Goal: Use online tool/utility: Utilize a website feature to perform a specific function

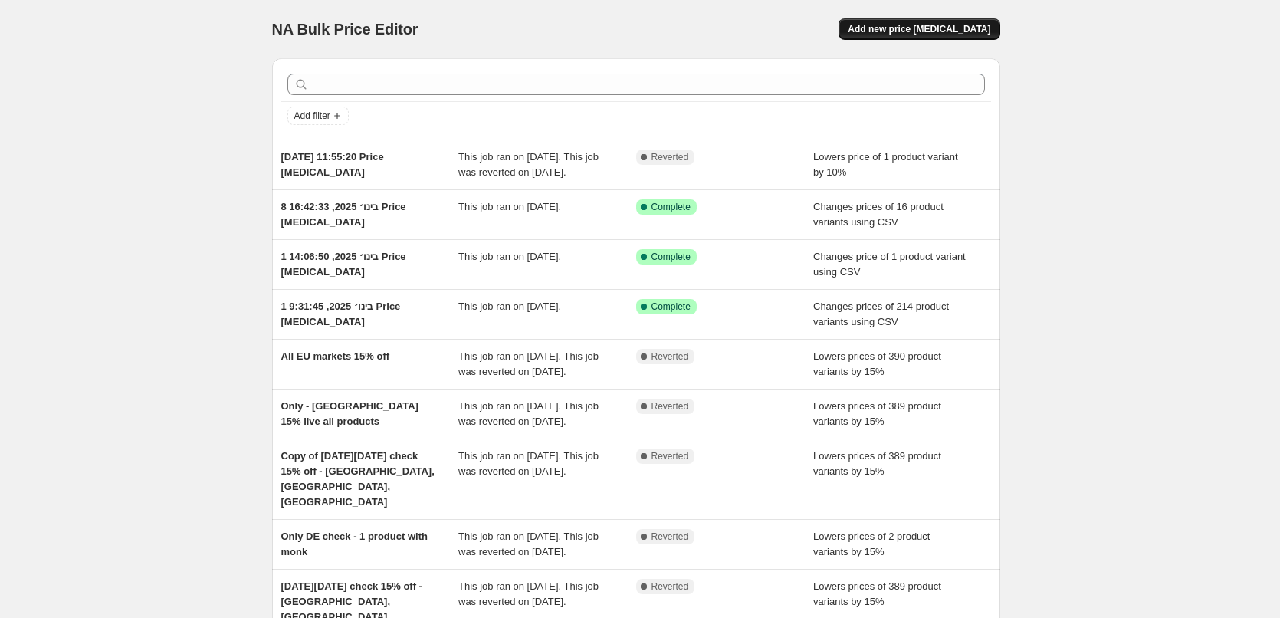
click at [964, 30] on span "Add new price [MEDICAL_DATA]" at bounding box center [919, 29] width 143 height 12
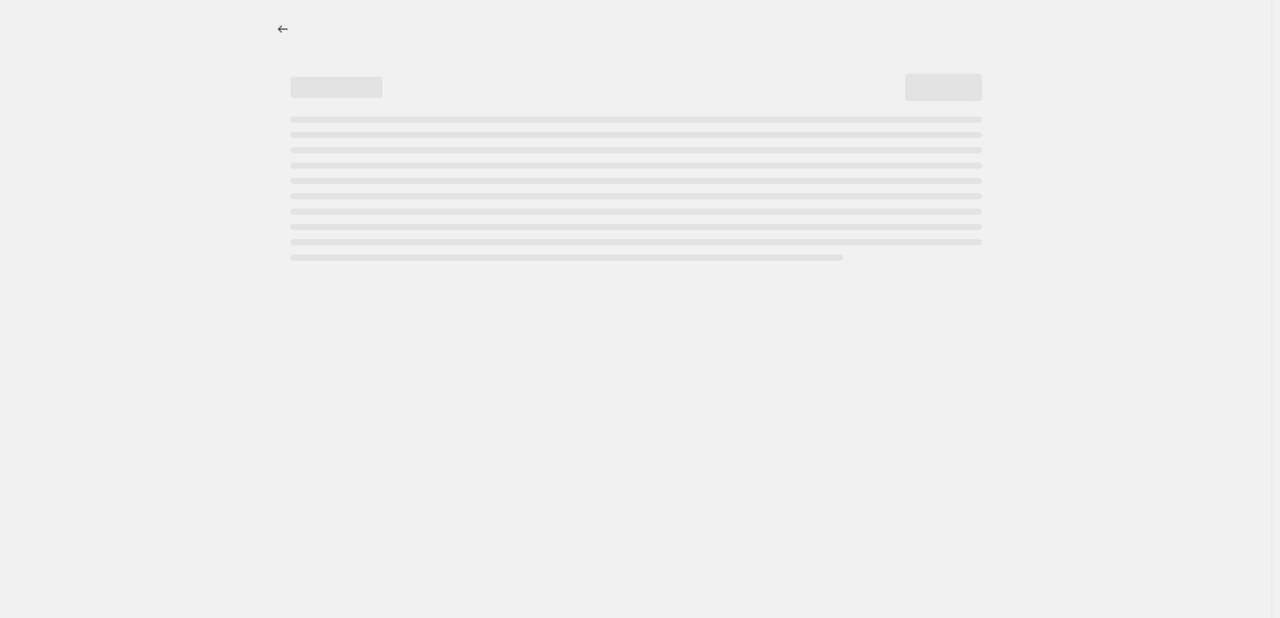
select select "percentage"
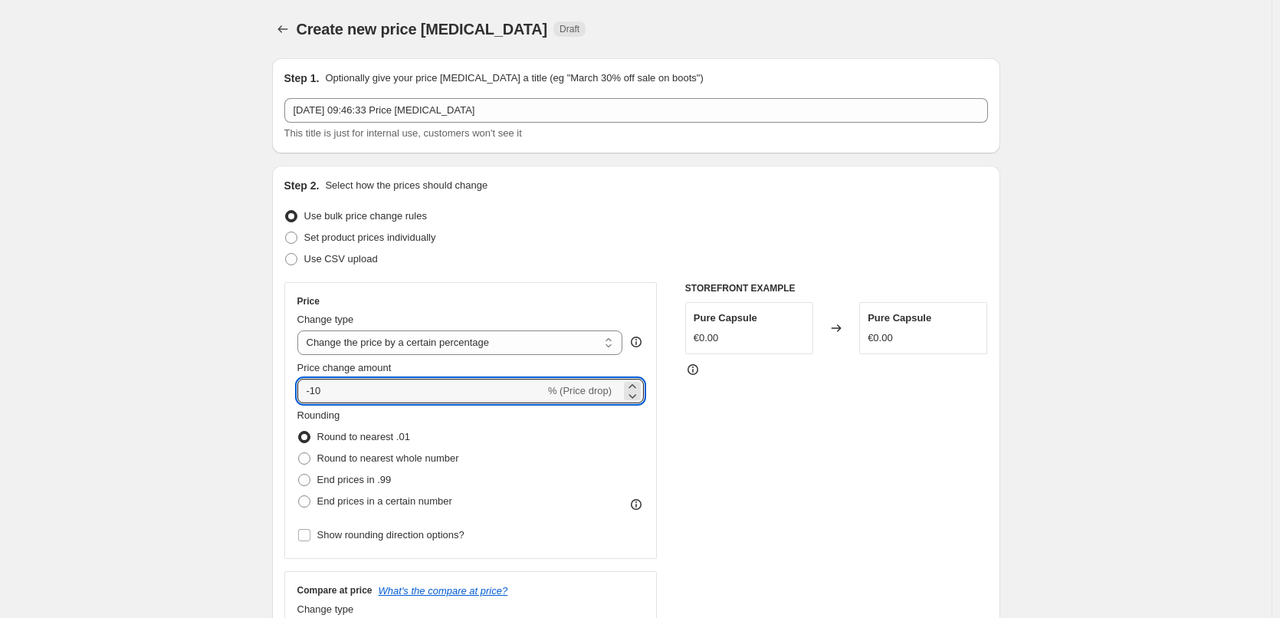
drag, startPoint x: 299, startPoint y: 392, endPoint x: 289, endPoint y: 392, distance: 10.0
click at [289, 392] on div "Price Change type Change the price to a certain amount Change the price by a ce…" at bounding box center [470, 420] width 373 height 277
type input "15"
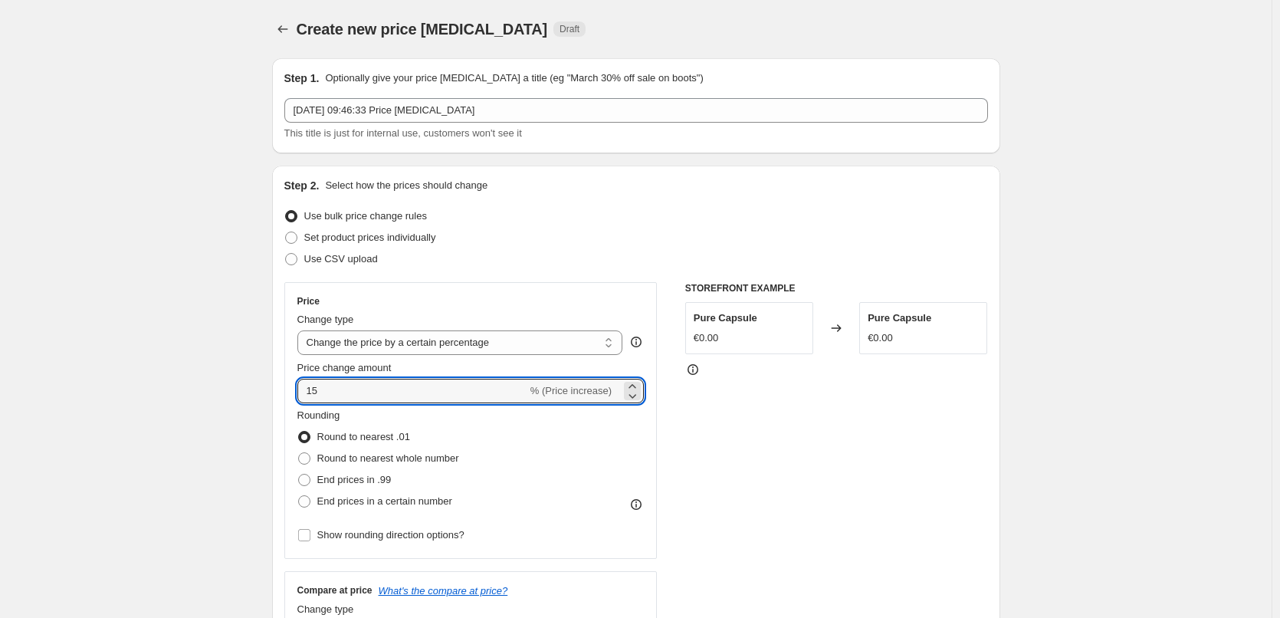
drag, startPoint x: 334, startPoint y: 390, endPoint x: 265, endPoint y: 390, distance: 69.0
type input "-15"
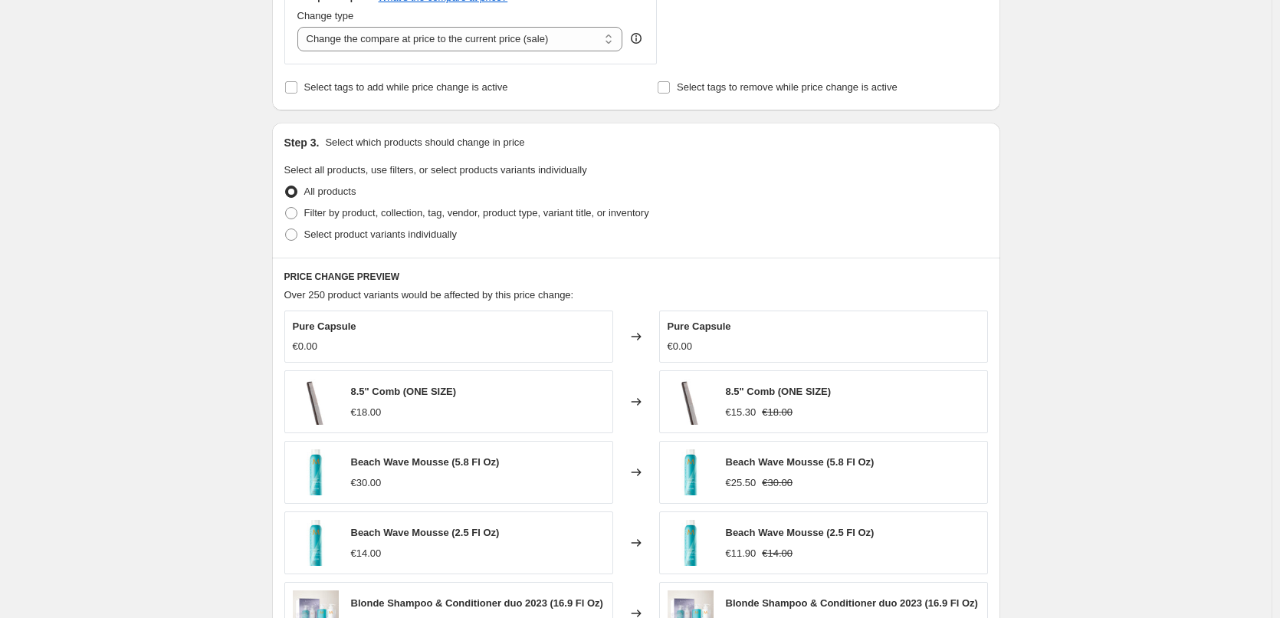
scroll to position [613, 0]
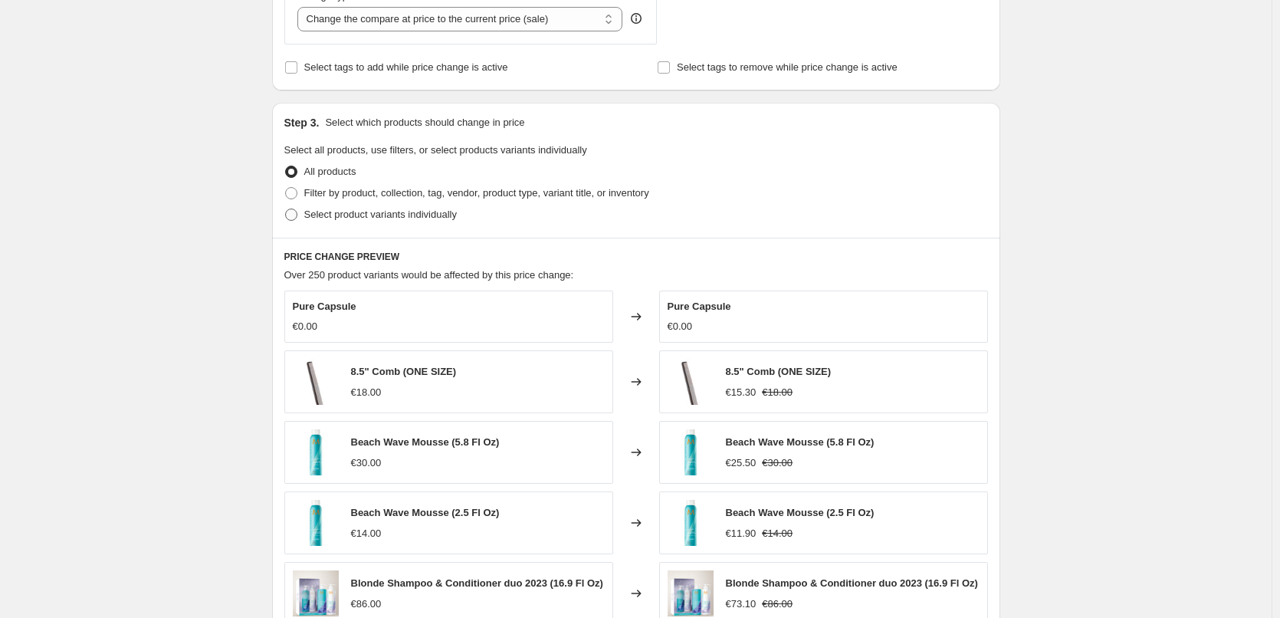
click at [296, 215] on span at bounding box center [291, 215] width 12 height 12
click at [286, 209] on input "Select product variants individually" at bounding box center [285, 209] width 1 height 1
radio input "true"
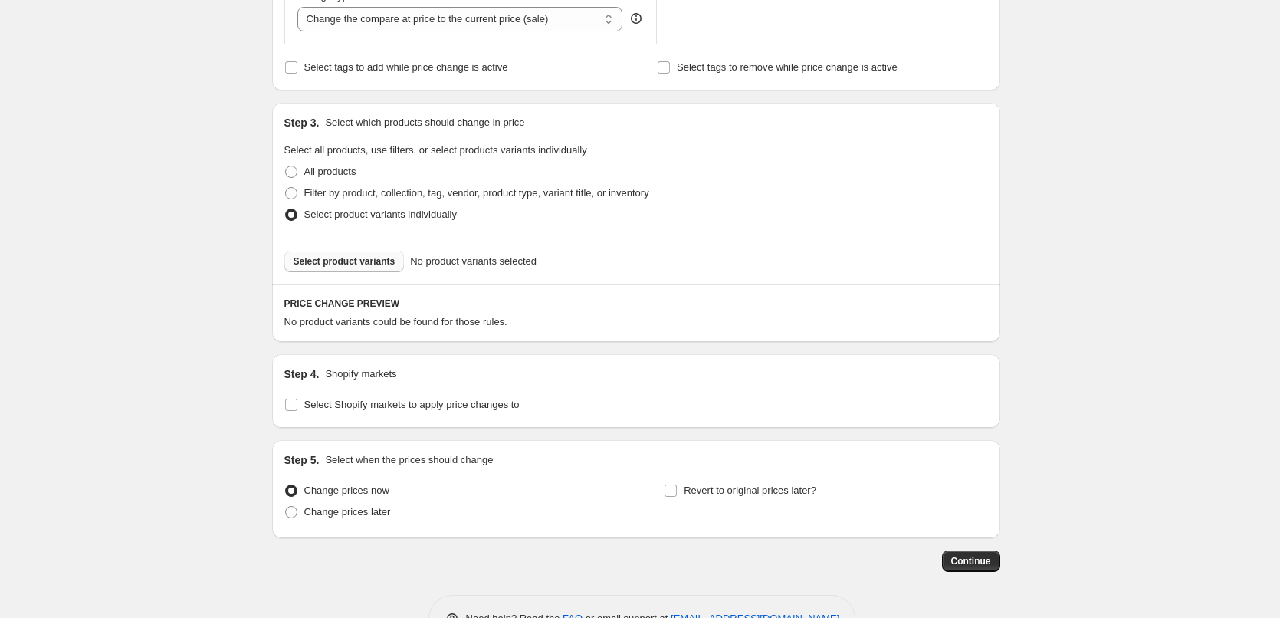
click at [348, 263] on span "Select product variants" at bounding box center [345, 261] width 102 height 12
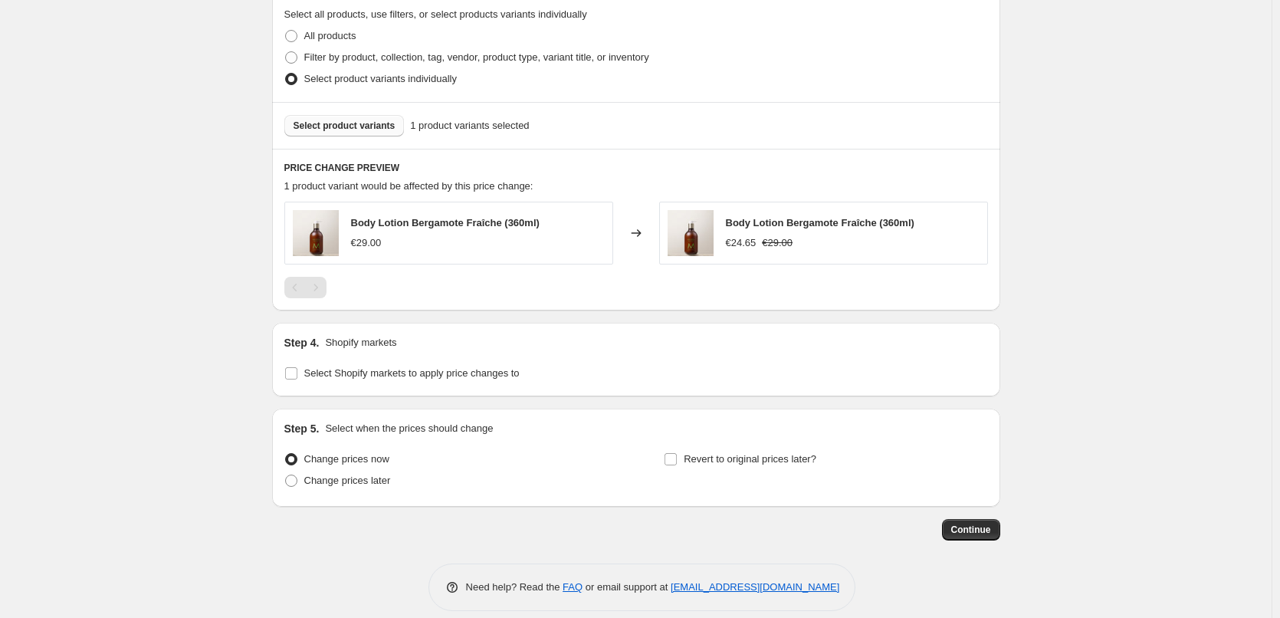
scroll to position [766, 0]
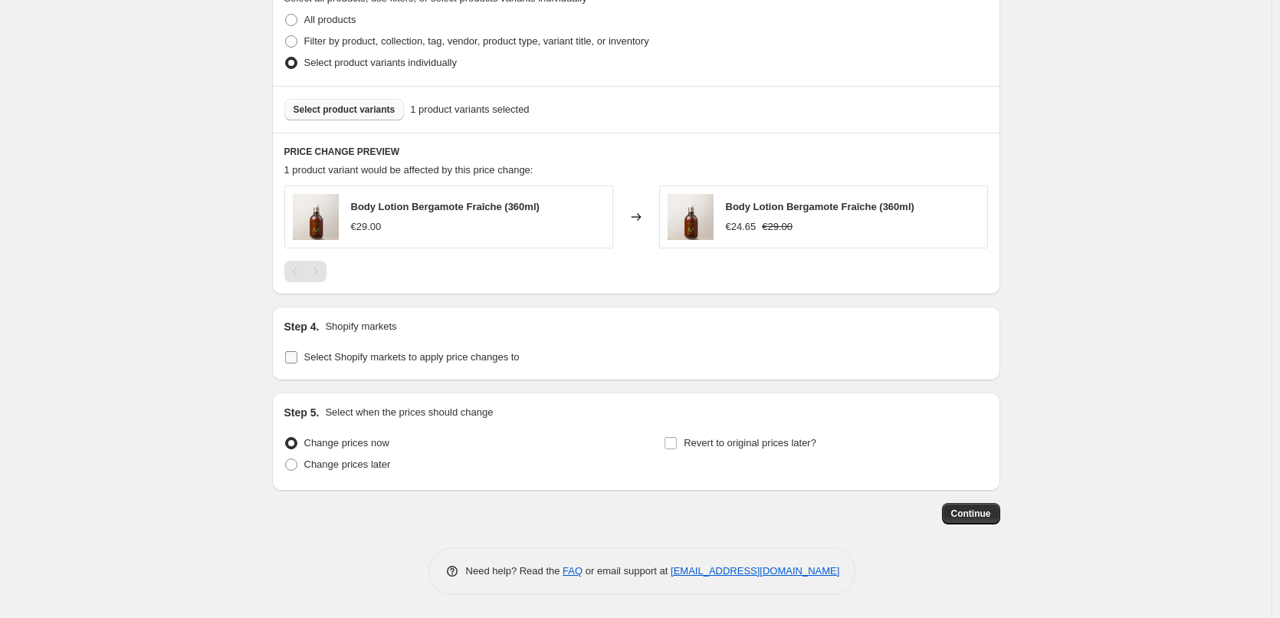
click at [297, 355] on input "Select Shopify markets to apply price changes to" at bounding box center [291, 357] width 12 height 12
checkbox input "true"
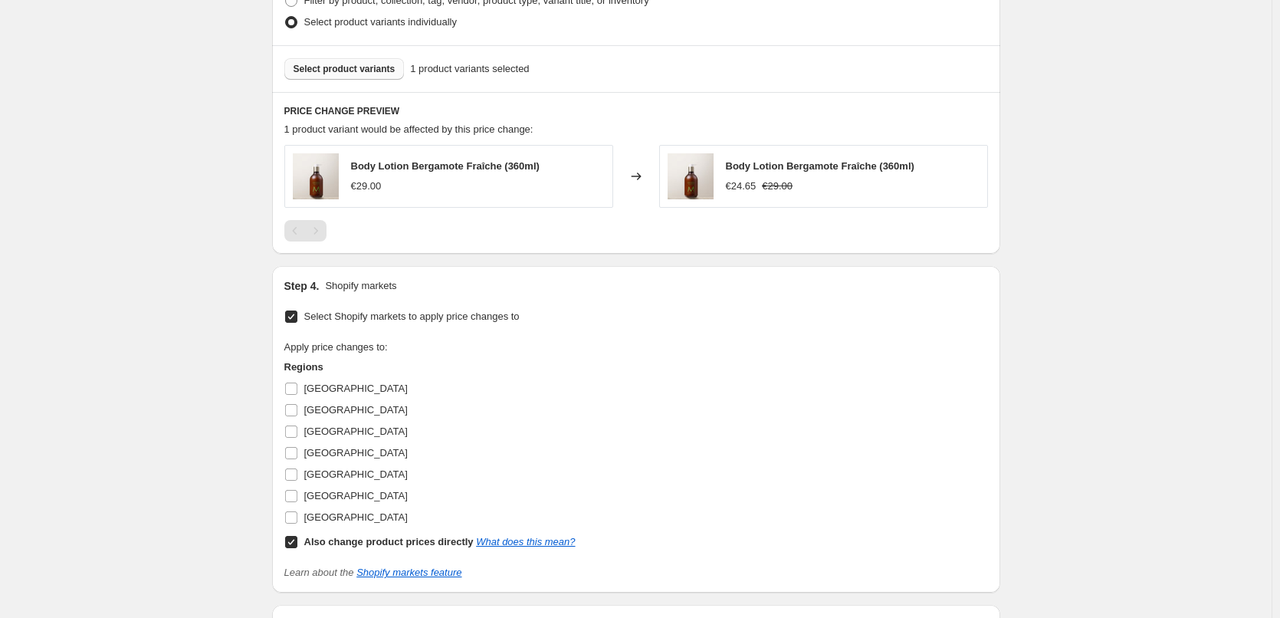
scroll to position [842, 0]
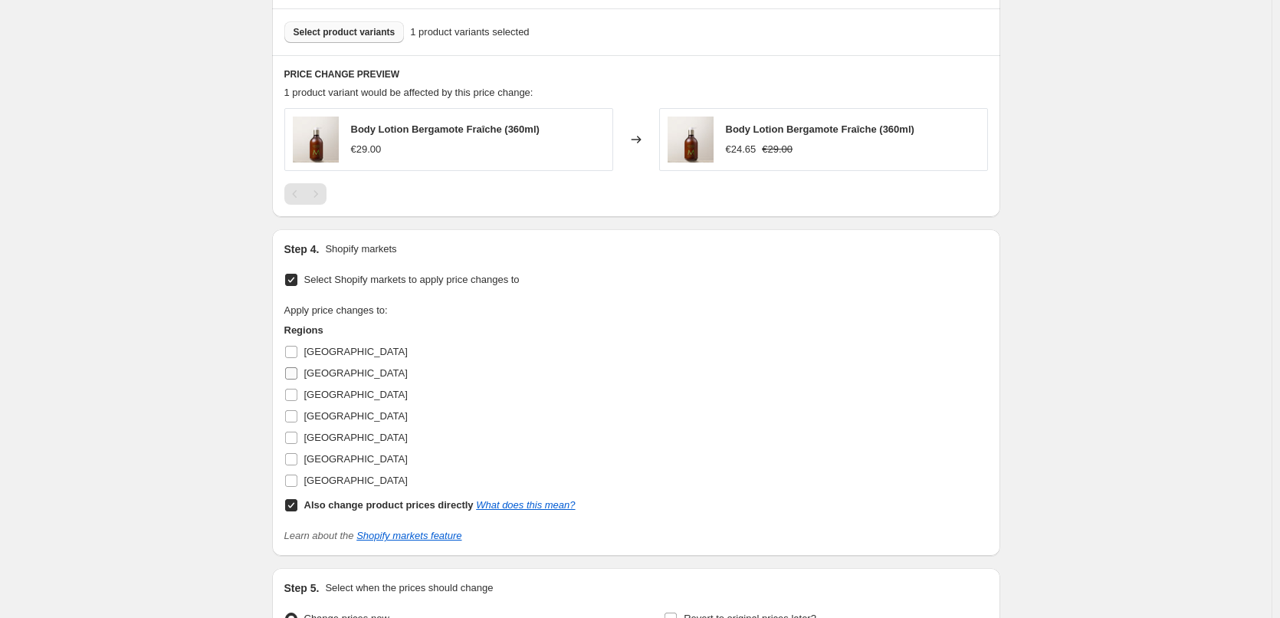
click at [295, 394] on input "[GEOGRAPHIC_DATA]" at bounding box center [291, 395] width 12 height 12
checkbox input "true"
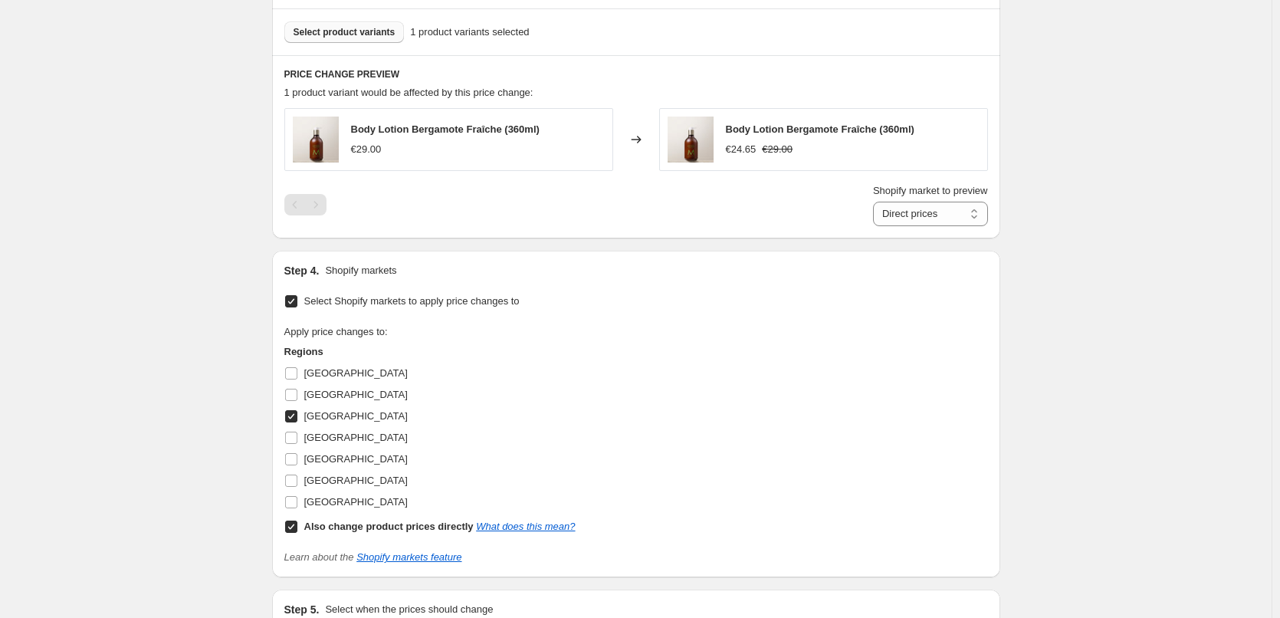
click at [297, 526] on input "Also change product prices directly What does this mean?" at bounding box center [291, 527] width 12 height 12
checkbox input "false"
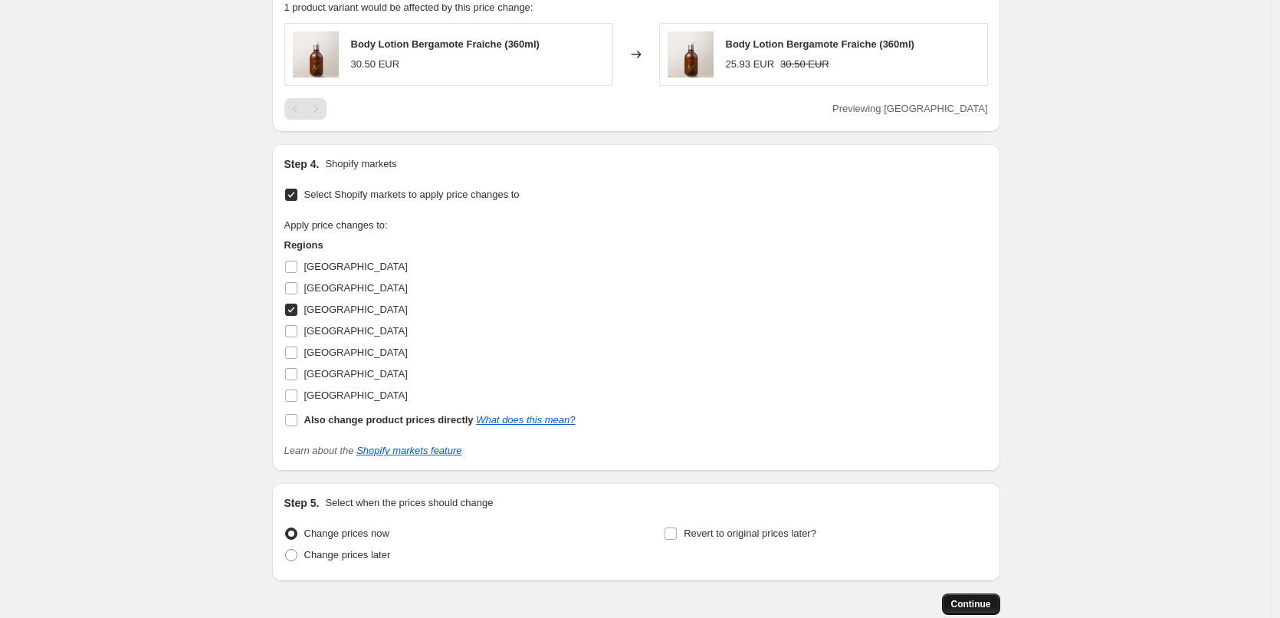
scroll to position [1019, 0]
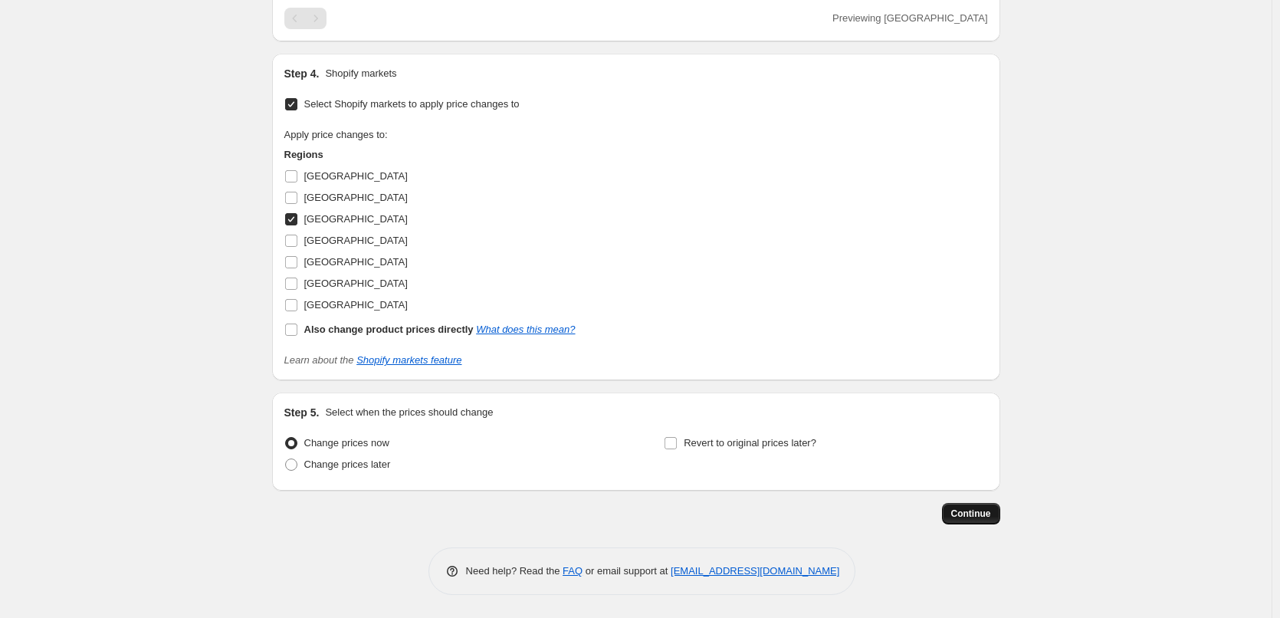
click at [972, 514] on span "Continue" at bounding box center [971, 513] width 40 height 12
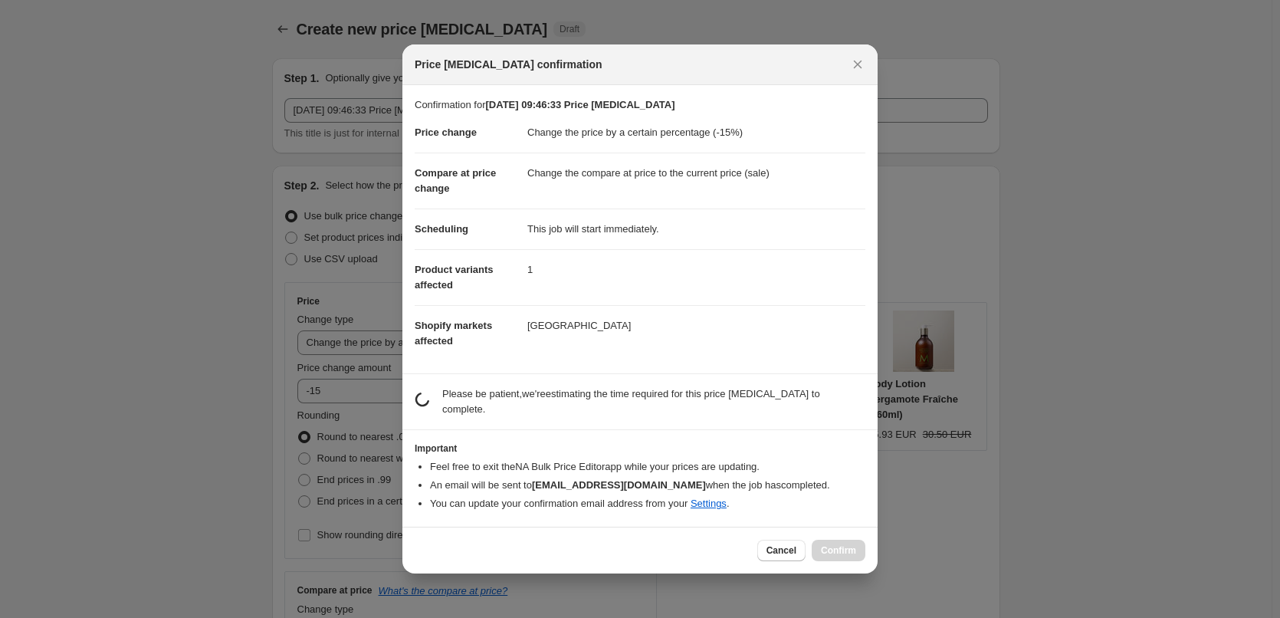
scroll to position [0, 0]
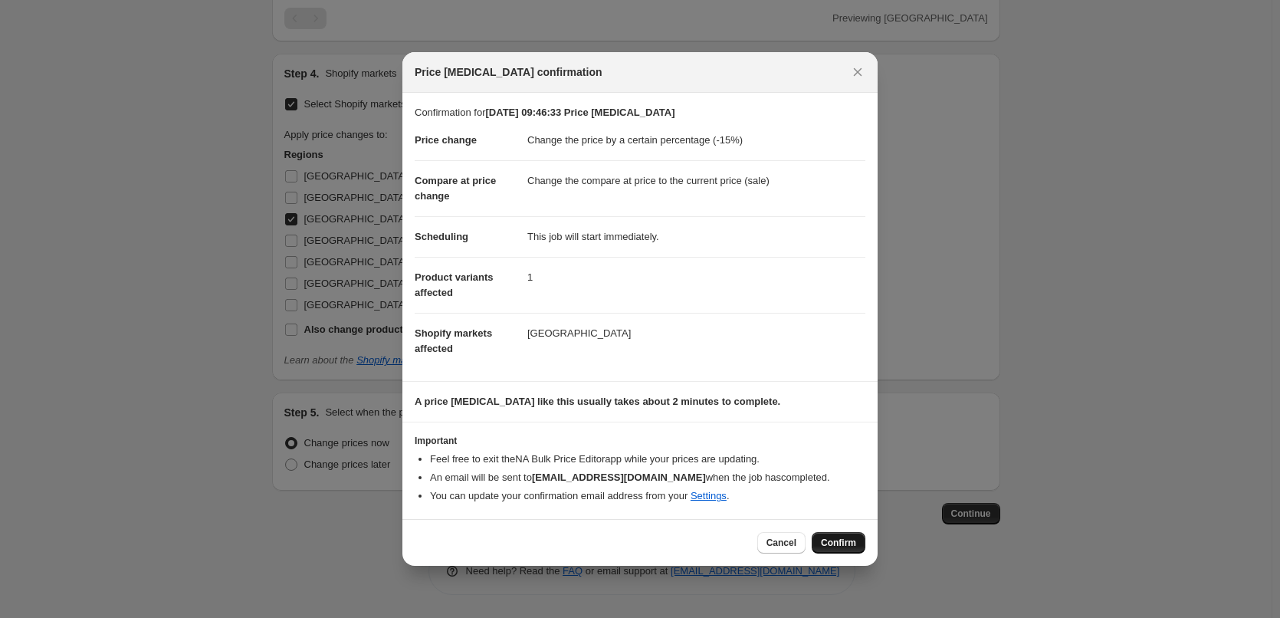
click at [840, 544] on span "Confirm" at bounding box center [838, 543] width 35 height 12
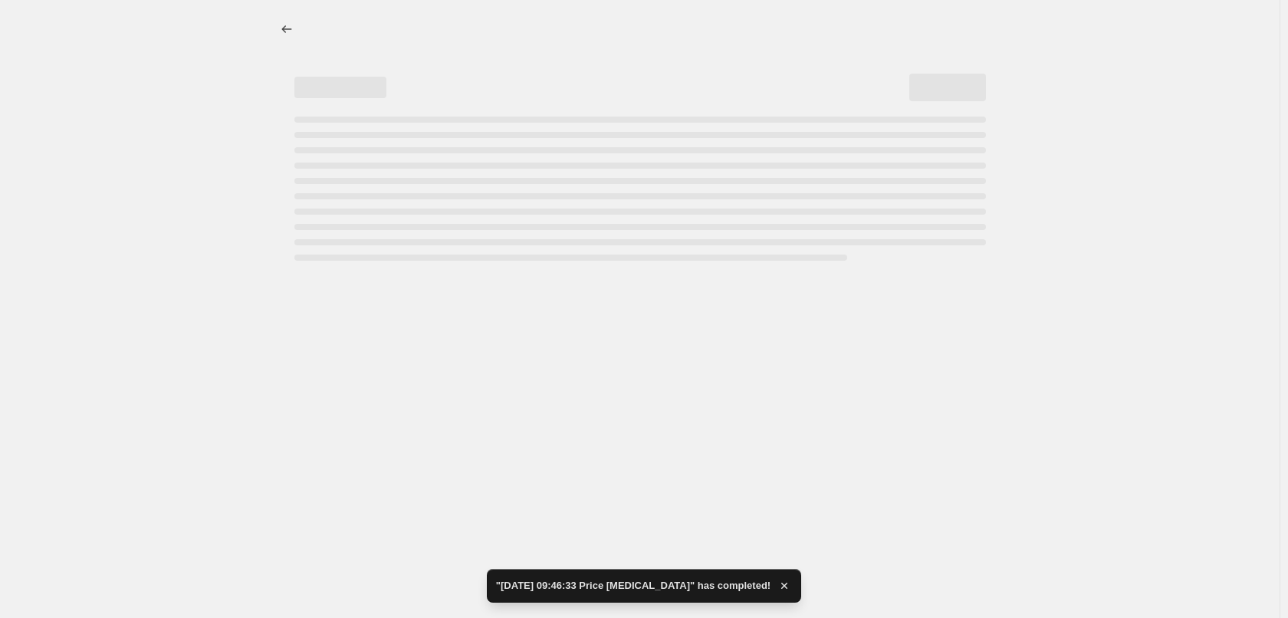
select select "percentage"
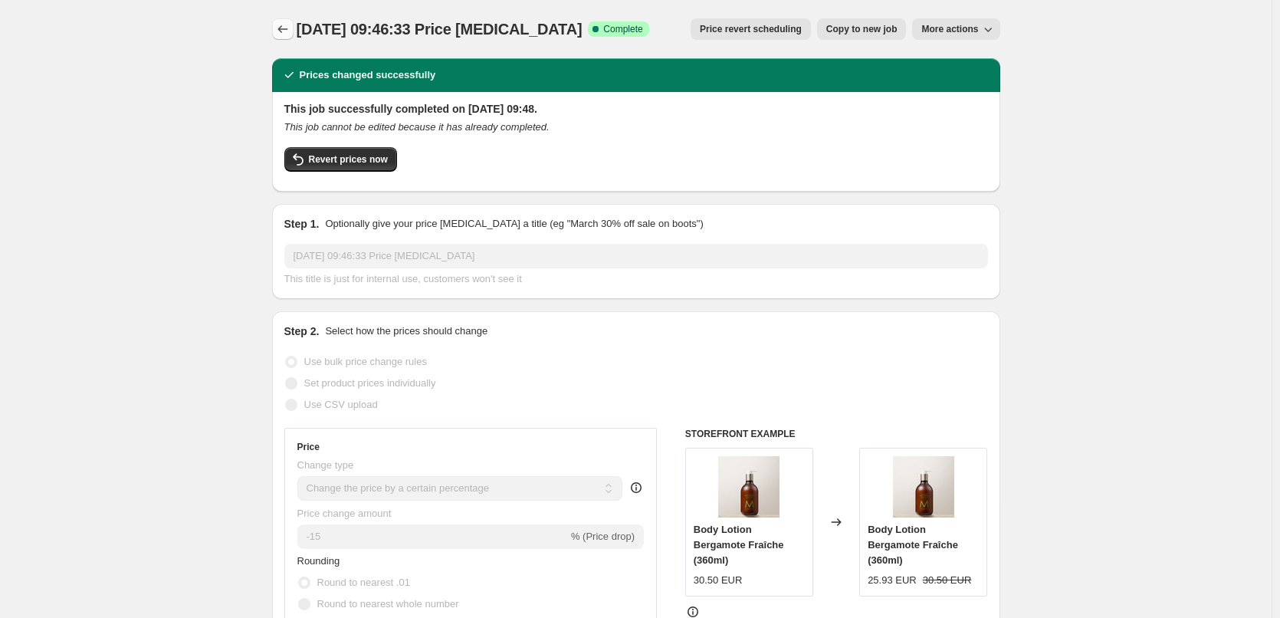
click at [283, 34] on icon "Price change jobs" at bounding box center [282, 28] width 15 height 15
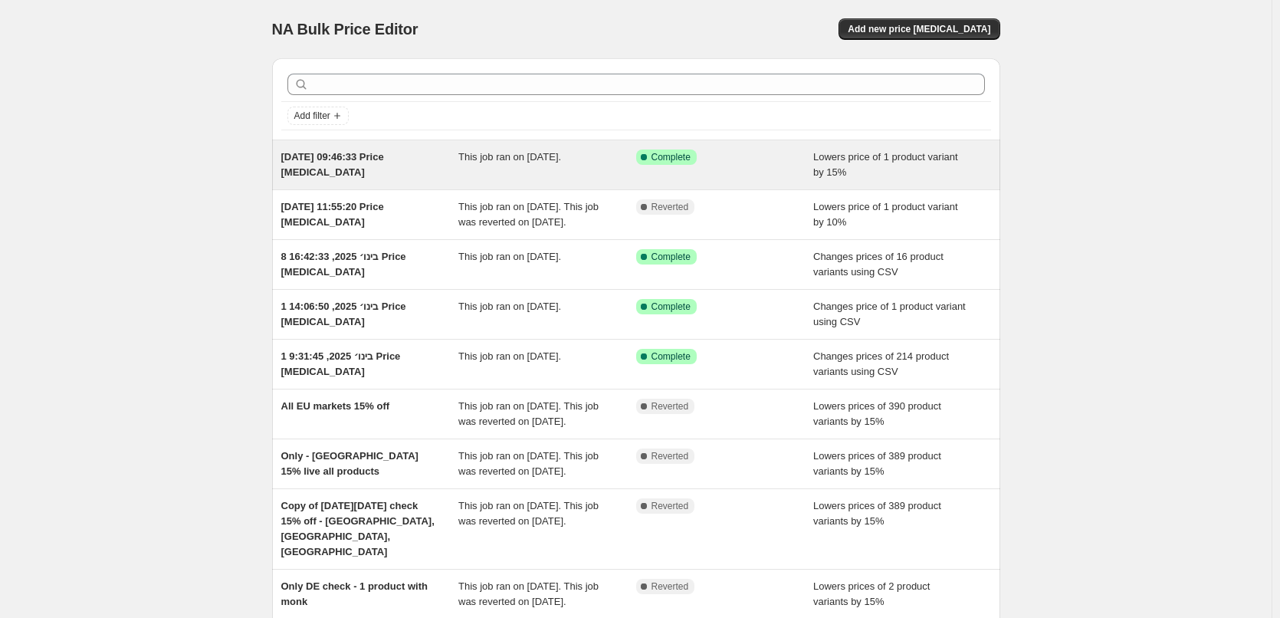
click at [764, 159] on div "Success Complete Complete" at bounding box center [713, 156] width 155 height 15
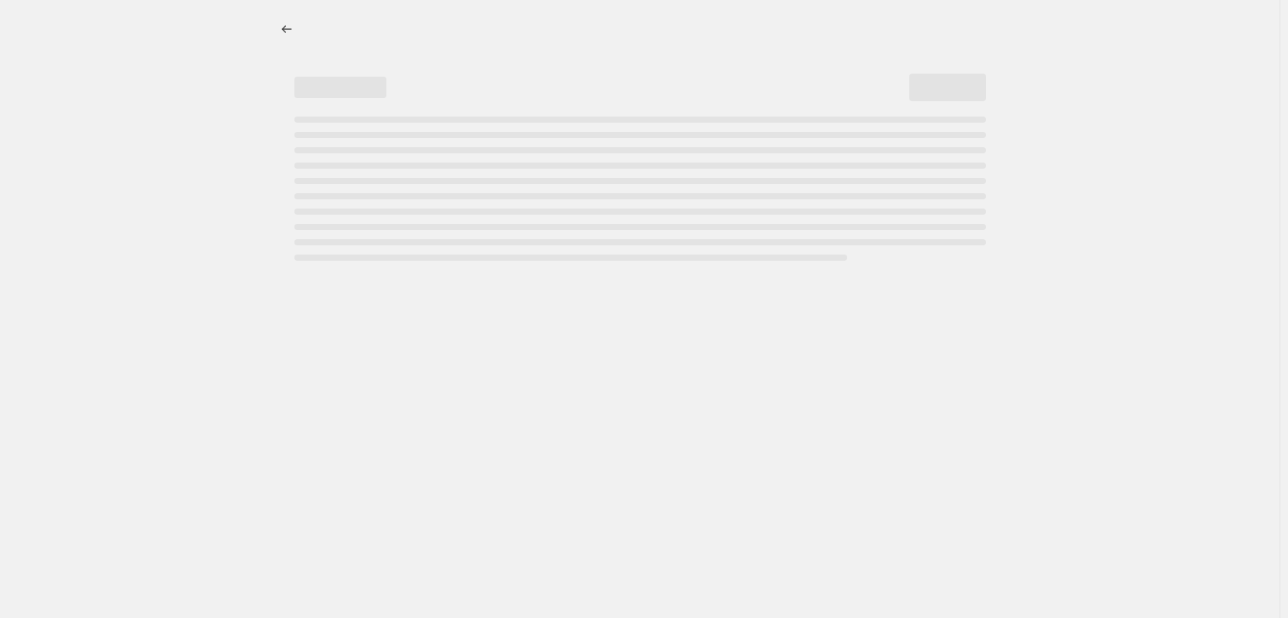
select select "percentage"
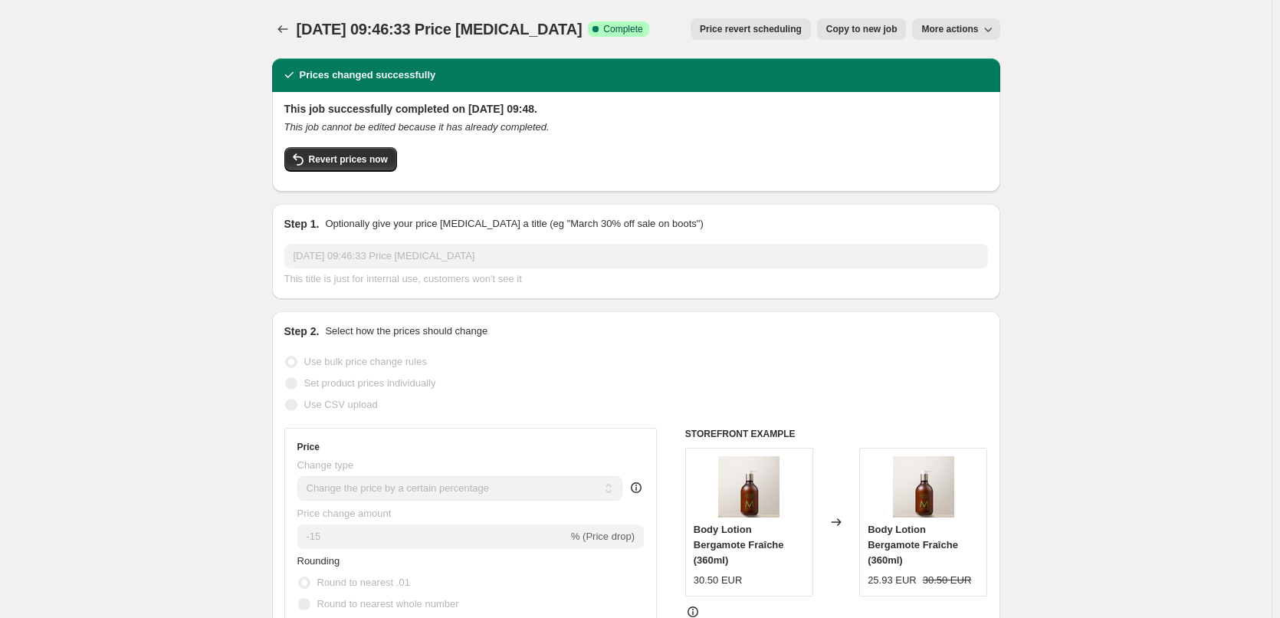
click at [974, 28] on span "More actions" at bounding box center [949, 29] width 57 height 12
click at [337, 160] on span "Revert prices now" at bounding box center [348, 159] width 79 height 12
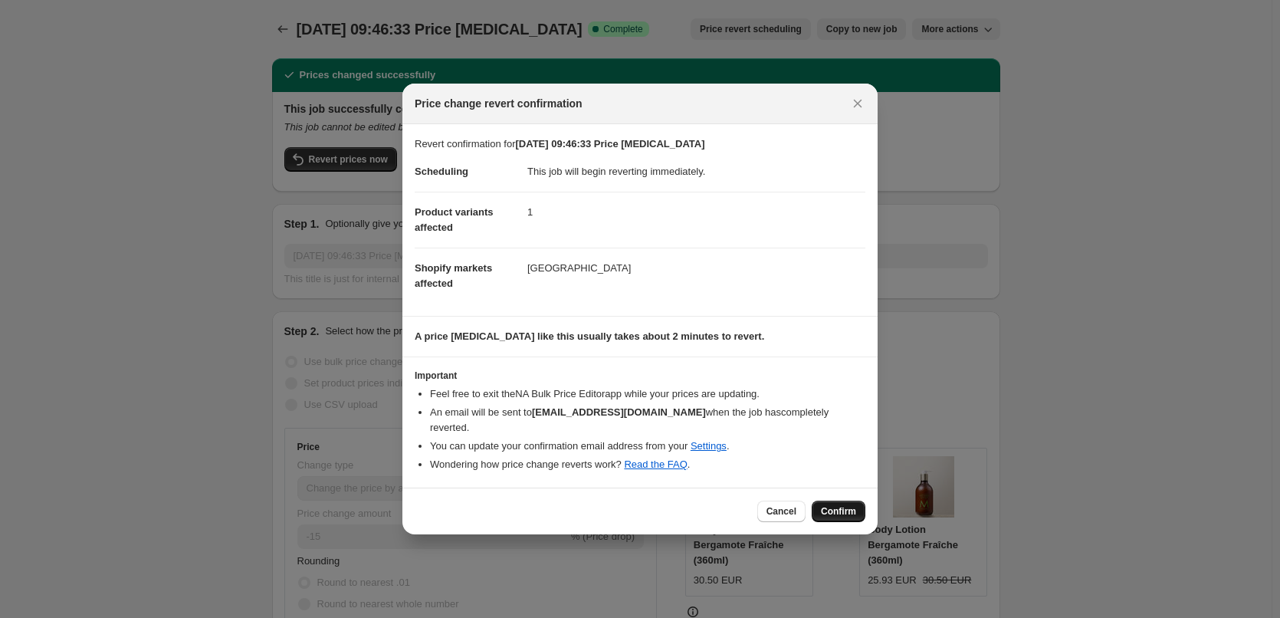
click at [841, 509] on span "Confirm" at bounding box center [838, 511] width 35 height 12
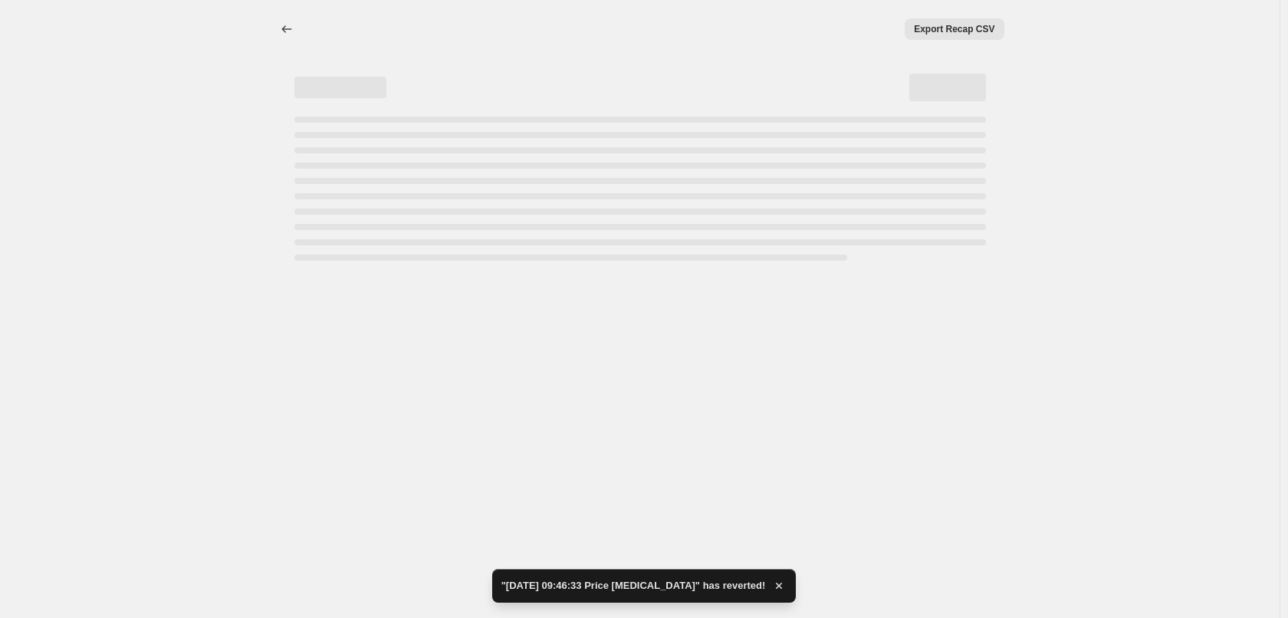
select select "percentage"
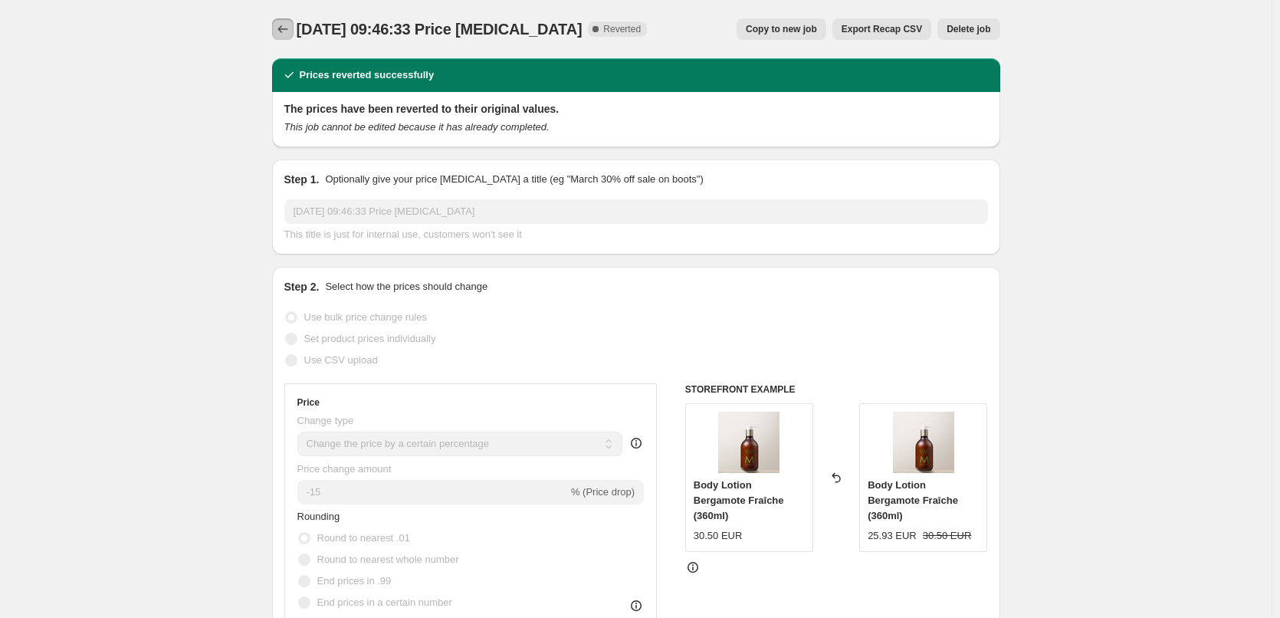
click at [282, 28] on icon "Price change jobs" at bounding box center [282, 28] width 15 height 15
